Goal: Task Accomplishment & Management: Manage account settings

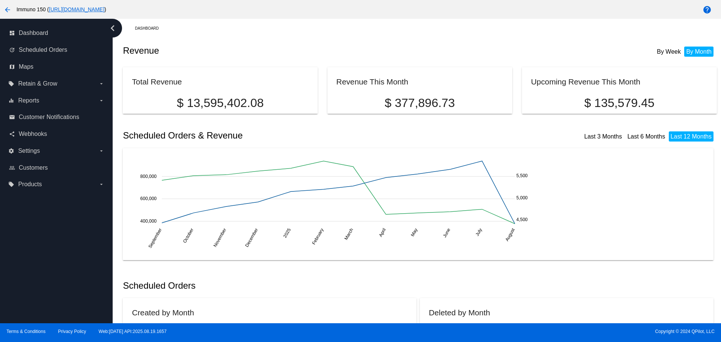
click at [709, 6] on mat-icon "help" at bounding box center [706, 9] width 9 height 9
click at [54, 135] on link "share Webhooks" at bounding box center [56, 134] width 95 height 12
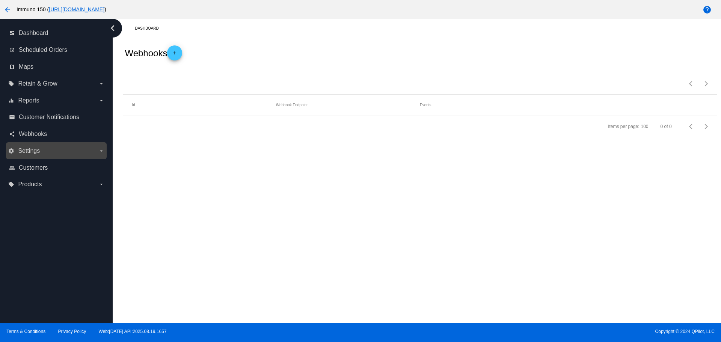
click at [40, 154] on span "Settings" at bounding box center [29, 151] width 22 height 7
click at [0, 0] on input "settings Settings arrow_drop_down" at bounding box center [0, 0] width 0 height 0
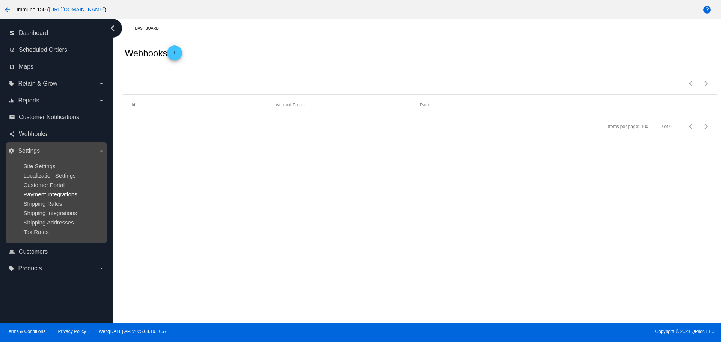
click at [43, 194] on span "Payment Integrations" at bounding box center [50, 194] width 54 height 6
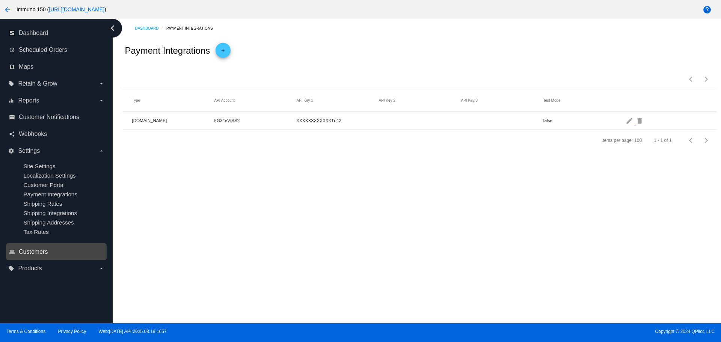
click at [33, 249] on span "Customers" at bounding box center [33, 251] width 29 height 7
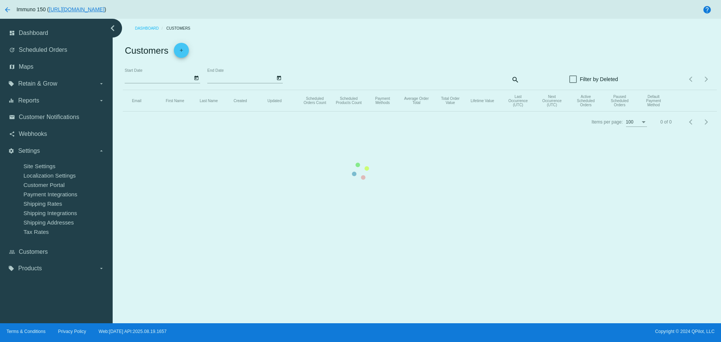
type input "[DATE]"
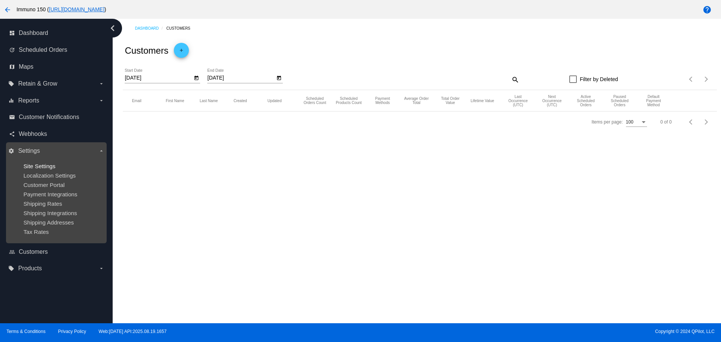
click at [47, 166] on span "Site Settings" at bounding box center [39, 166] width 32 height 6
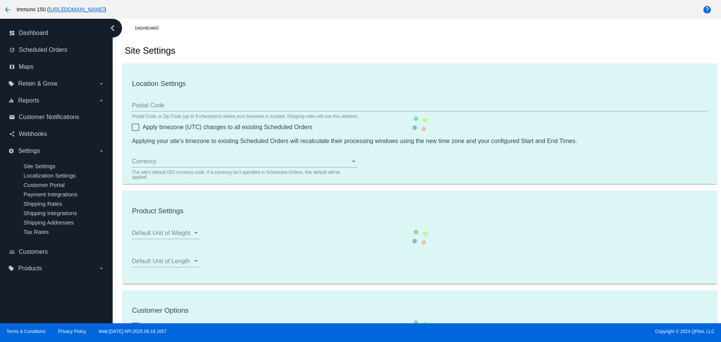
checkbox input "true"
type input "01:00"
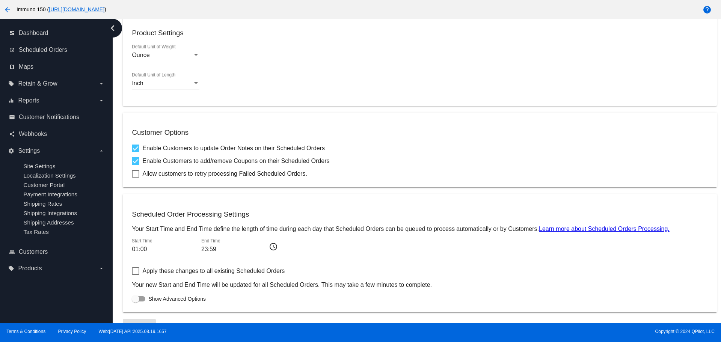
scroll to position [215, 0]
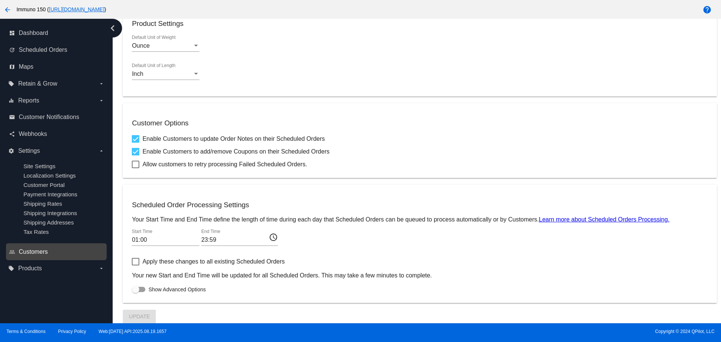
click at [30, 251] on span "Customers" at bounding box center [33, 251] width 29 height 7
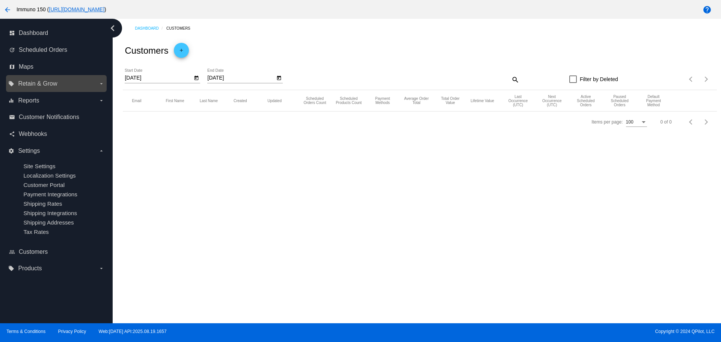
click at [49, 81] on span "Retain & Grow" at bounding box center [37, 83] width 39 height 7
click at [0, 0] on input "local_offer Retain & Grow arrow_drop_down" at bounding box center [0, 0] width 0 height 0
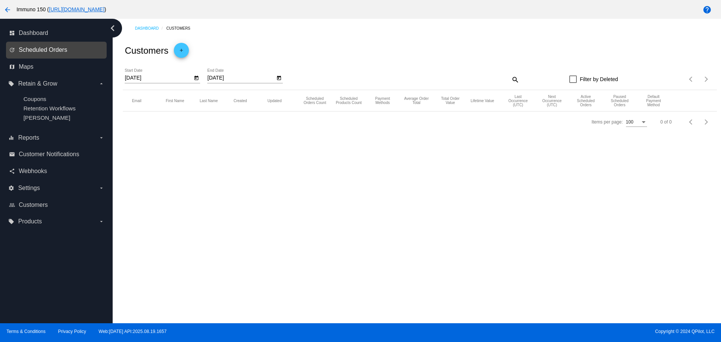
click at [38, 51] on span "Scheduled Orders" at bounding box center [43, 50] width 48 height 7
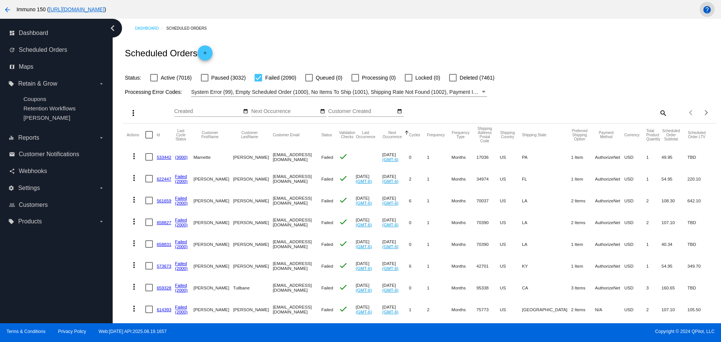
click at [707, 13] on mat-icon "help" at bounding box center [706, 9] width 9 height 9
click at [559, 55] on div "Scheduled Orders add" at bounding box center [419, 53] width 593 height 30
click at [64, 8] on link "[URL][DOMAIN_NAME]" at bounding box center [77, 9] width 56 height 6
click at [9, 12] on mat-icon "arrow_back" at bounding box center [7, 9] width 9 height 9
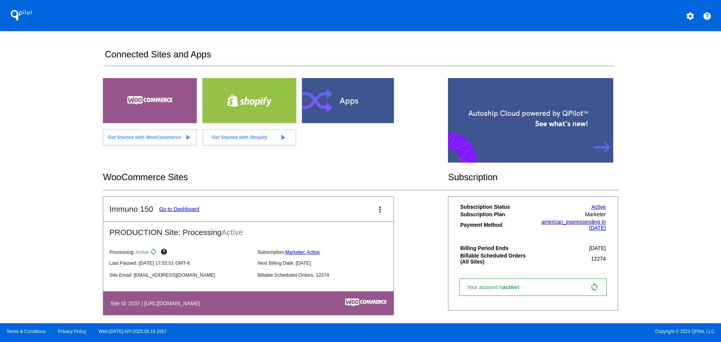
click at [377, 207] on mat-icon "more_vert" at bounding box center [379, 209] width 9 height 9
click at [426, 213] on div at bounding box center [360, 171] width 721 height 342
click at [401, 165] on div "WooCommerce Sites" at bounding box center [275, 177] width 345 height 26
click at [687, 16] on mat-icon "settings" at bounding box center [689, 16] width 9 height 9
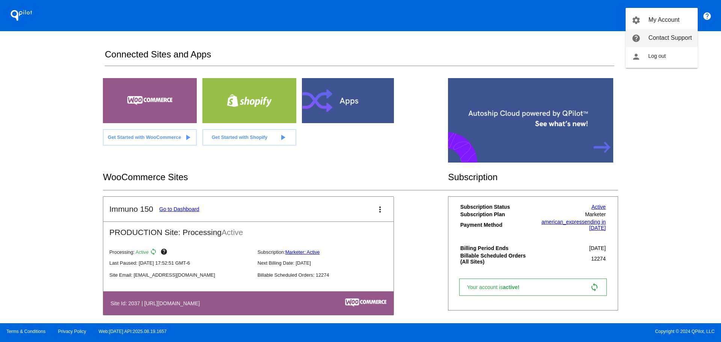
click at [671, 38] on span "Contact Support" at bounding box center [670, 38] width 44 height 6
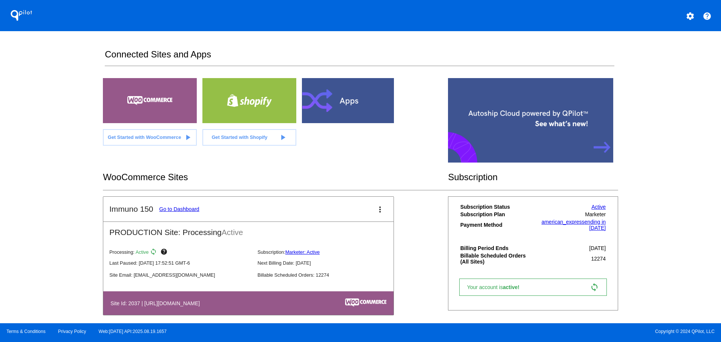
drag, startPoint x: 669, startPoint y: 72, endPoint x: 668, endPoint y: 67, distance: 4.9
click at [669, 72] on div "QPilot settings help Connected Sites and Apps Get Started with WooCommerce play…" at bounding box center [360, 161] width 721 height 323
click at [692, 17] on mat-icon "settings" at bounding box center [689, 16] width 9 height 9
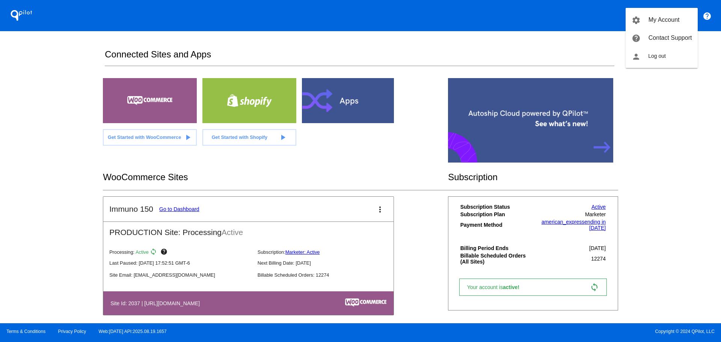
click at [443, 13] on div at bounding box center [360, 171] width 721 height 342
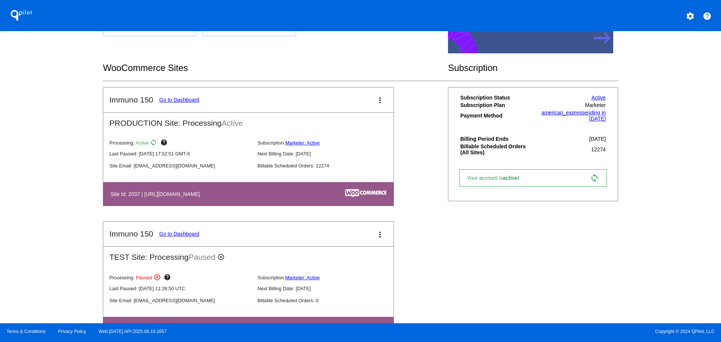
scroll to position [142, 0]
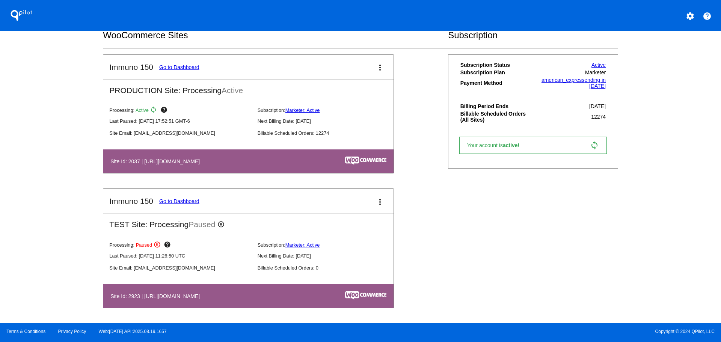
click at [184, 68] on link "Go to Dashboard" at bounding box center [179, 67] width 40 height 6
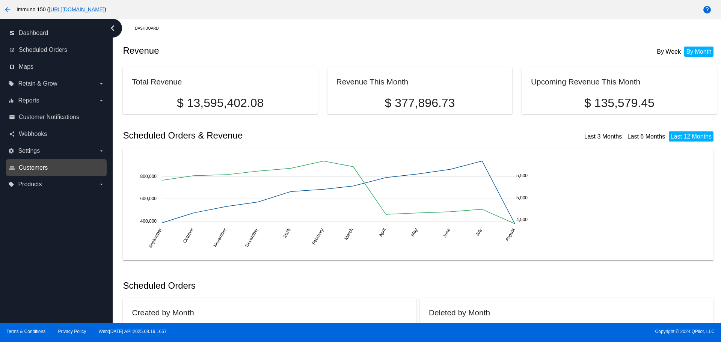
click at [29, 168] on span "Customers" at bounding box center [33, 167] width 29 height 7
